Goal: Transaction & Acquisition: Purchase product/service

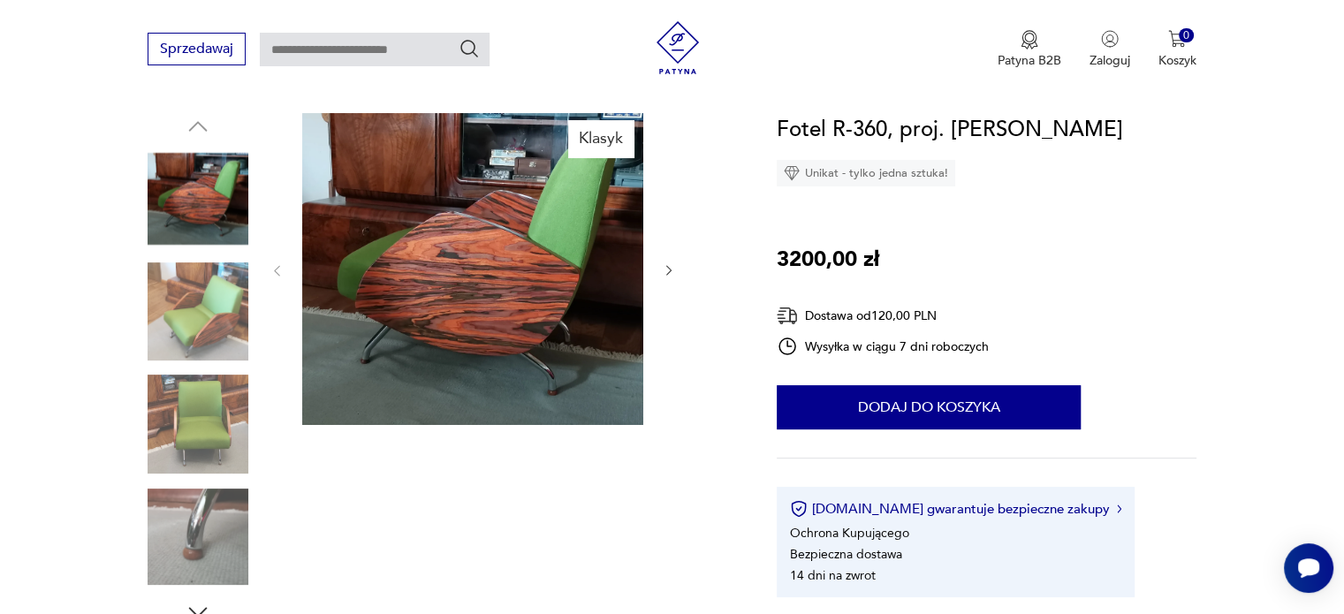
scroll to position [177, 0]
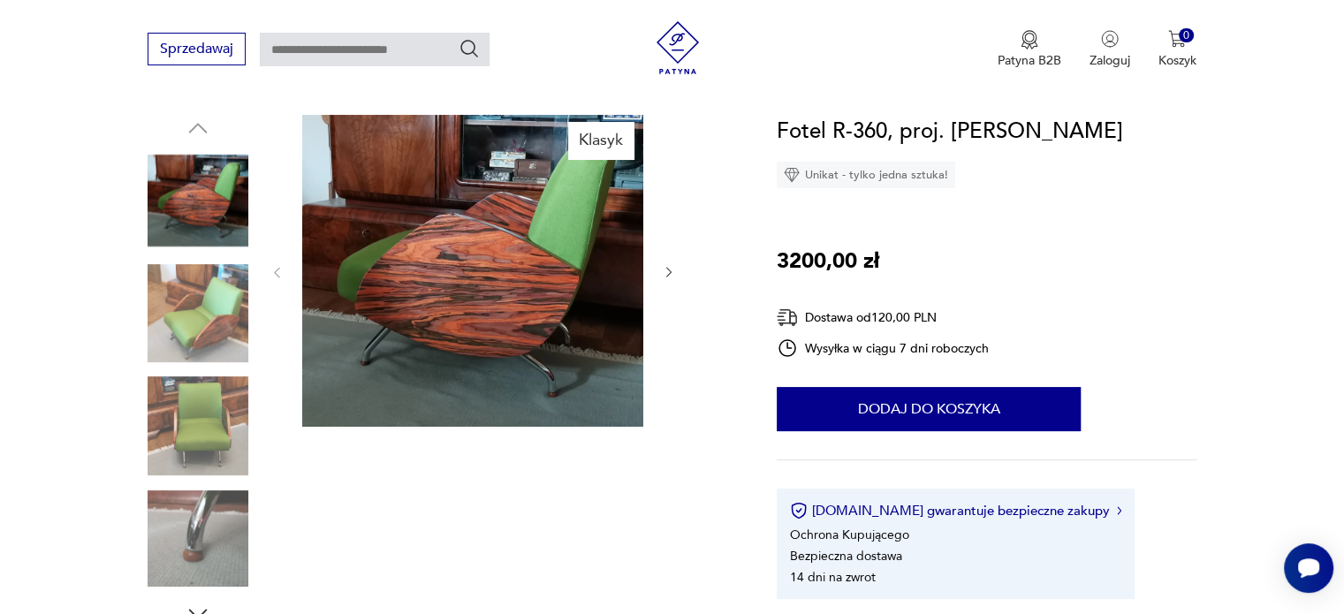
click at [664, 270] on icon "button" at bounding box center [669, 272] width 15 height 15
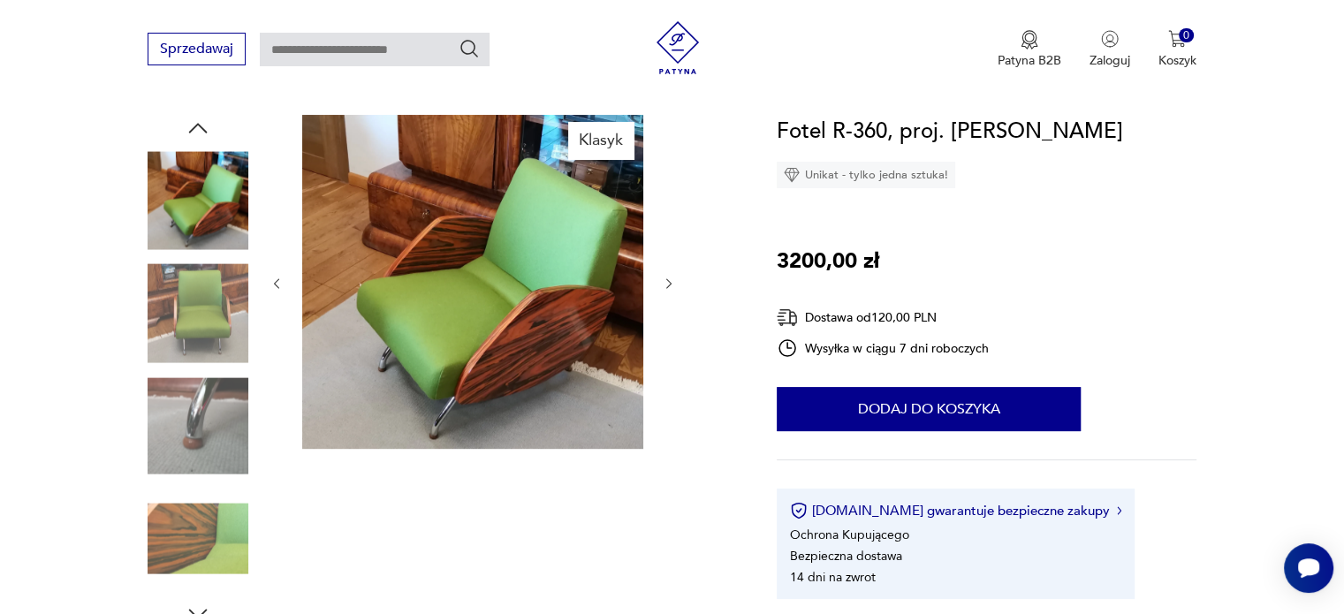
click at [669, 281] on icon "button" at bounding box center [668, 283] width 5 height 11
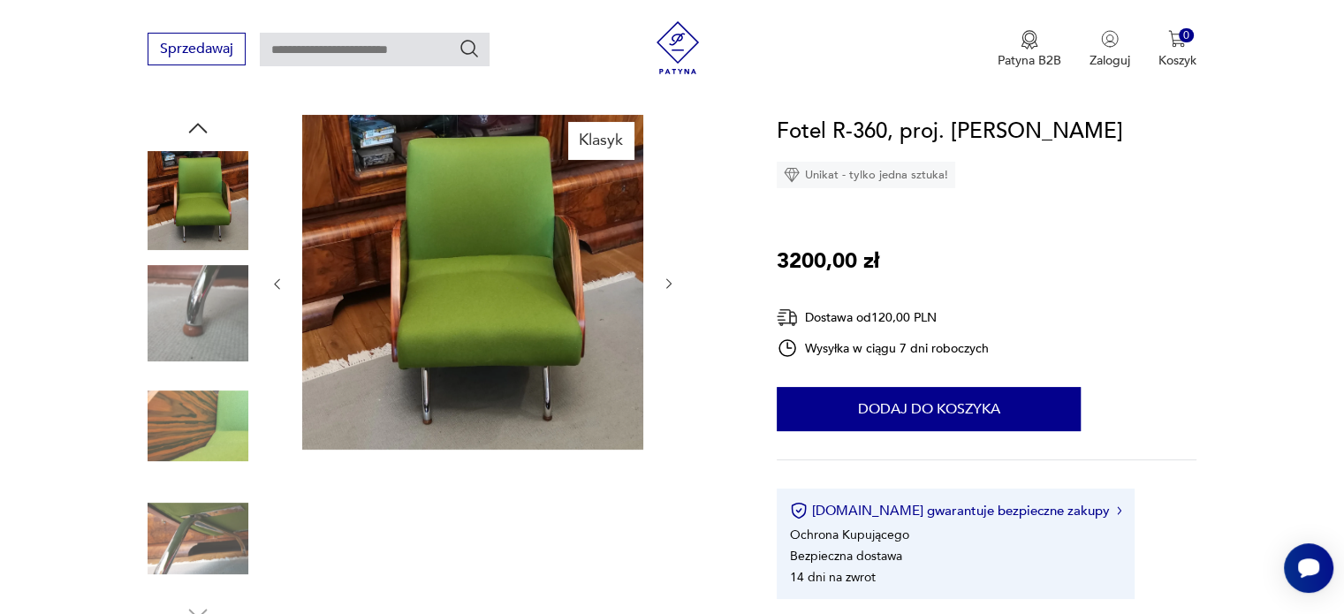
click at [670, 281] on icon "button" at bounding box center [669, 283] width 15 height 15
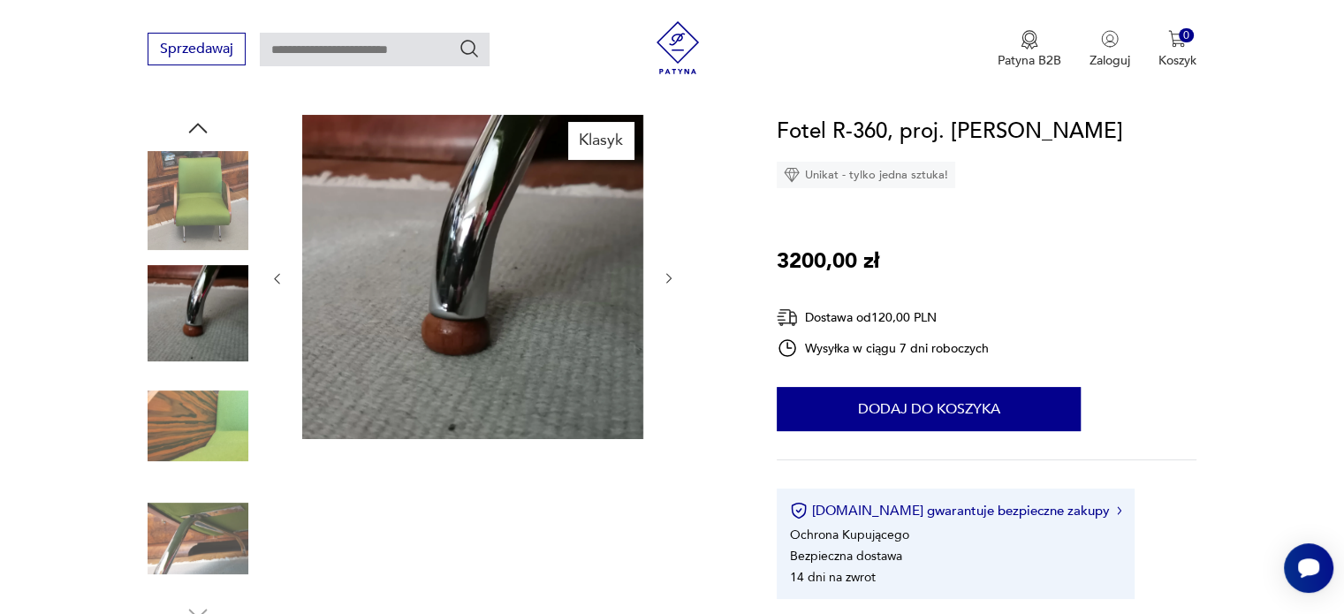
click at [670, 279] on icon "button" at bounding box center [669, 278] width 15 height 15
